Goal: Task Accomplishment & Management: Use online tool/utility

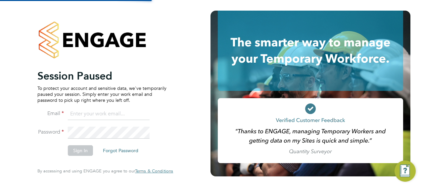
type input "[PERSON_NAME][EMAIL_ADDRESS][PERSON_NAME][DOMAIN_NAME]"
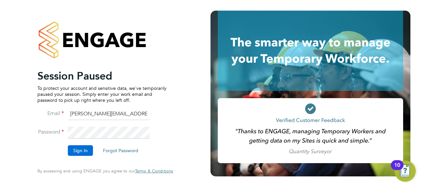
click at [82, 149] on button "Sign In" at bounding box center [80, 150] width 25 height 11
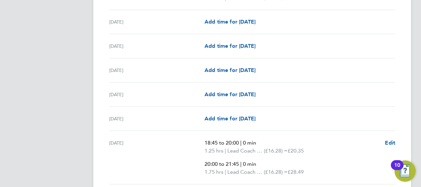
scroll to position [331, 0]
